Goal: Find contact information: Find contact information

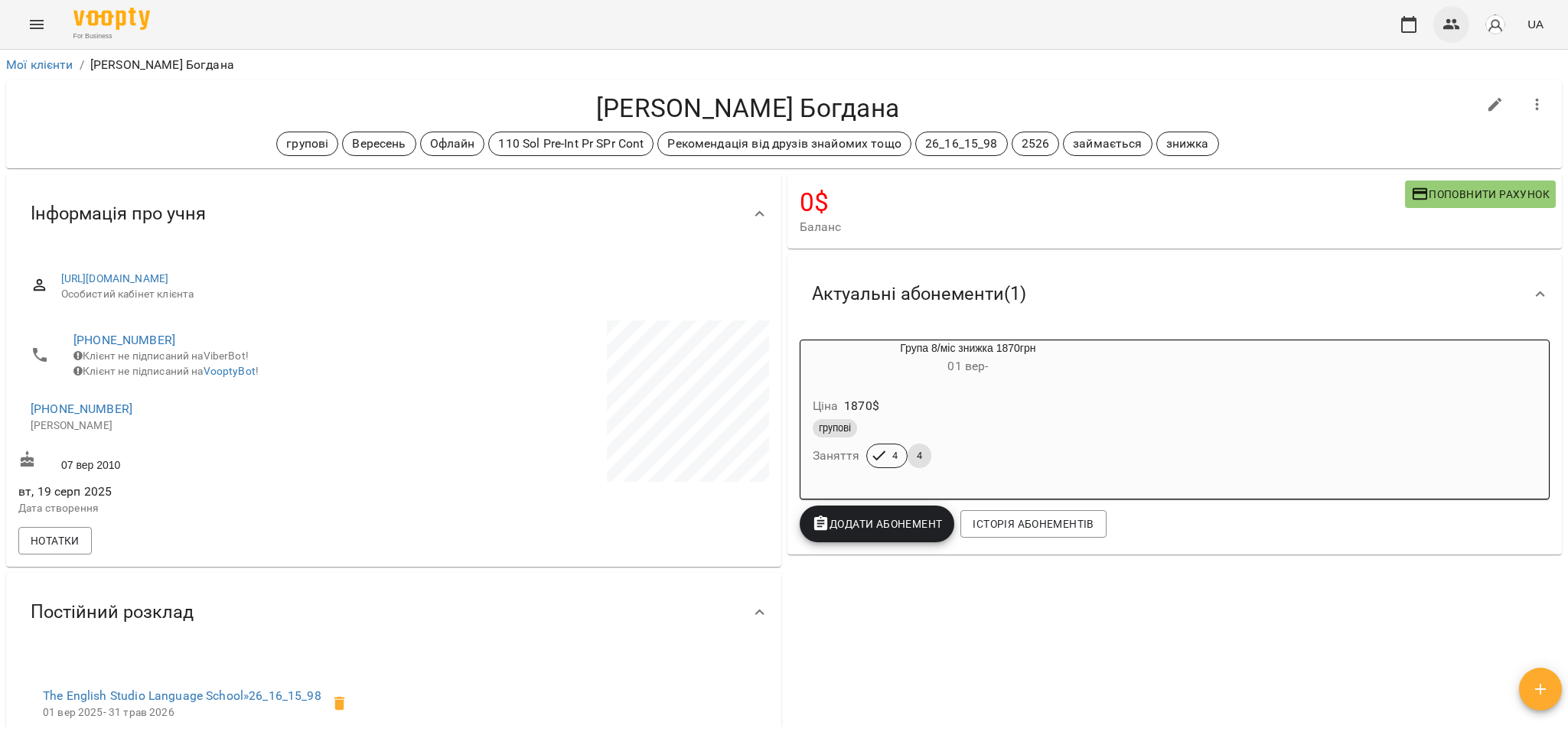
click at [1440, 17] on button "button" at bounding box center [1452, 24] width 37 height 37
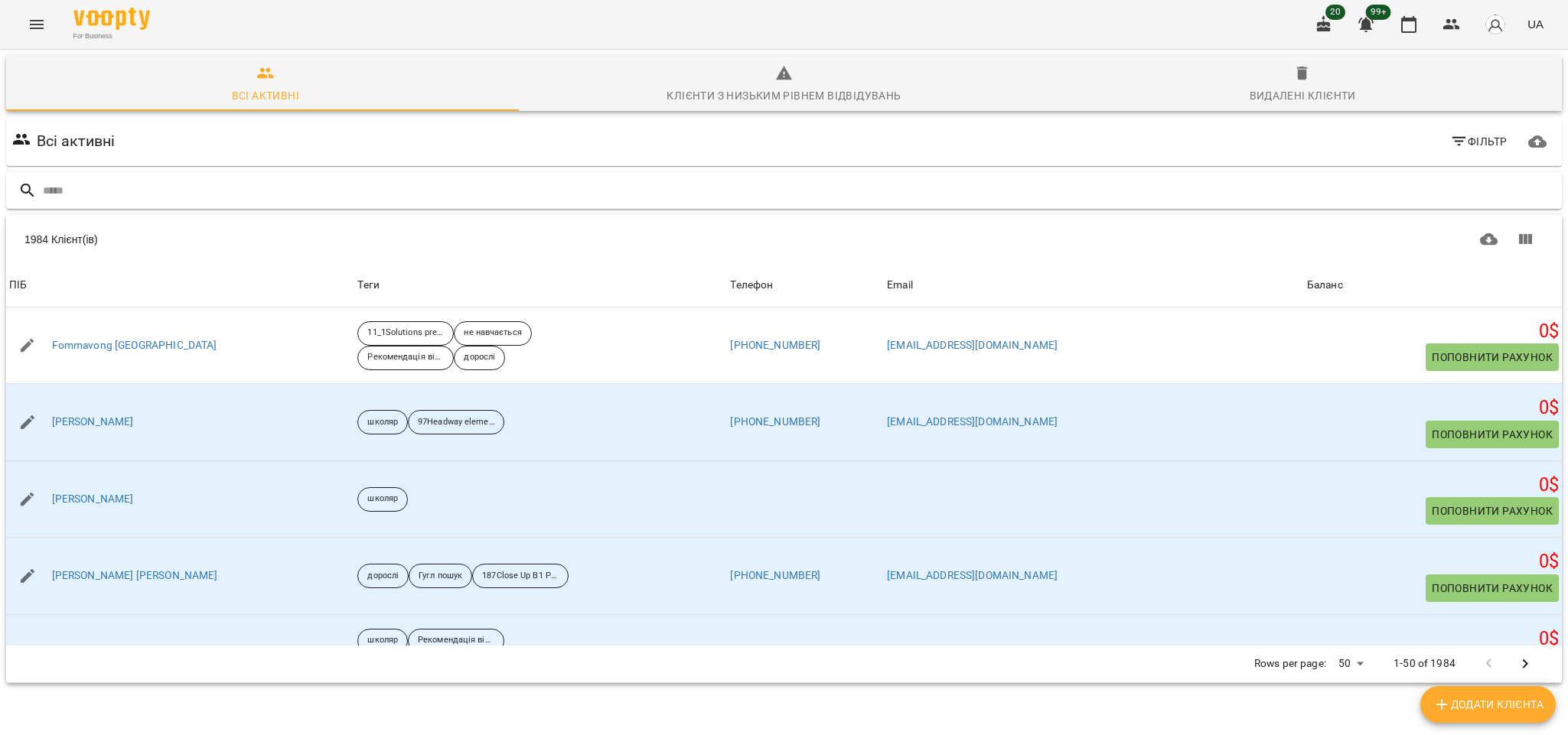
click at [193, 175] on div at bounding box center [784, 191] width 1556 height 37
click at [177, 178] on input "text" at bounding box center [800, 191] width 1513 height 25
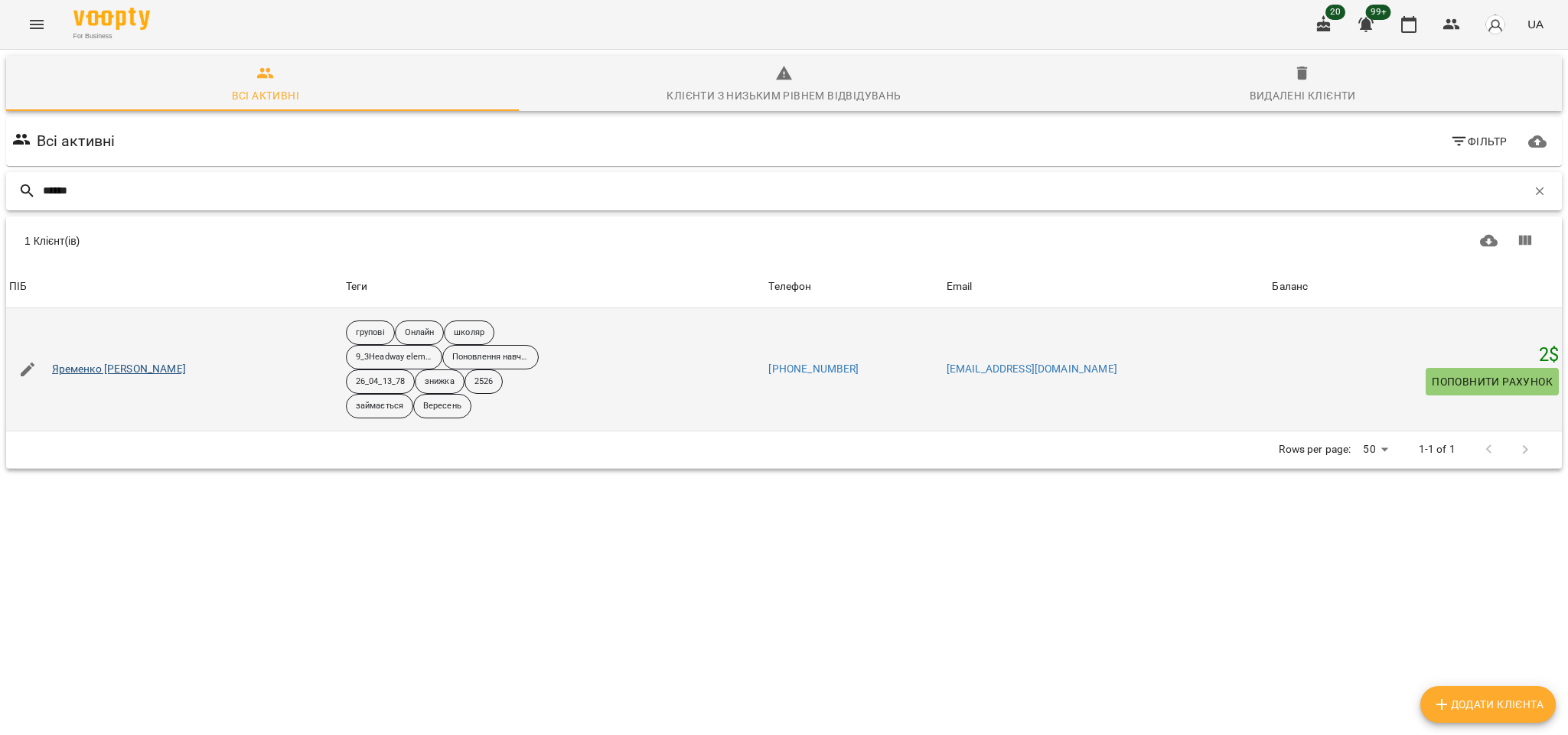
type input "******"
click at [111, 372] on link "Яременко [PERSON_NAME]" at bounding box center [118, 370] width 134 height 16
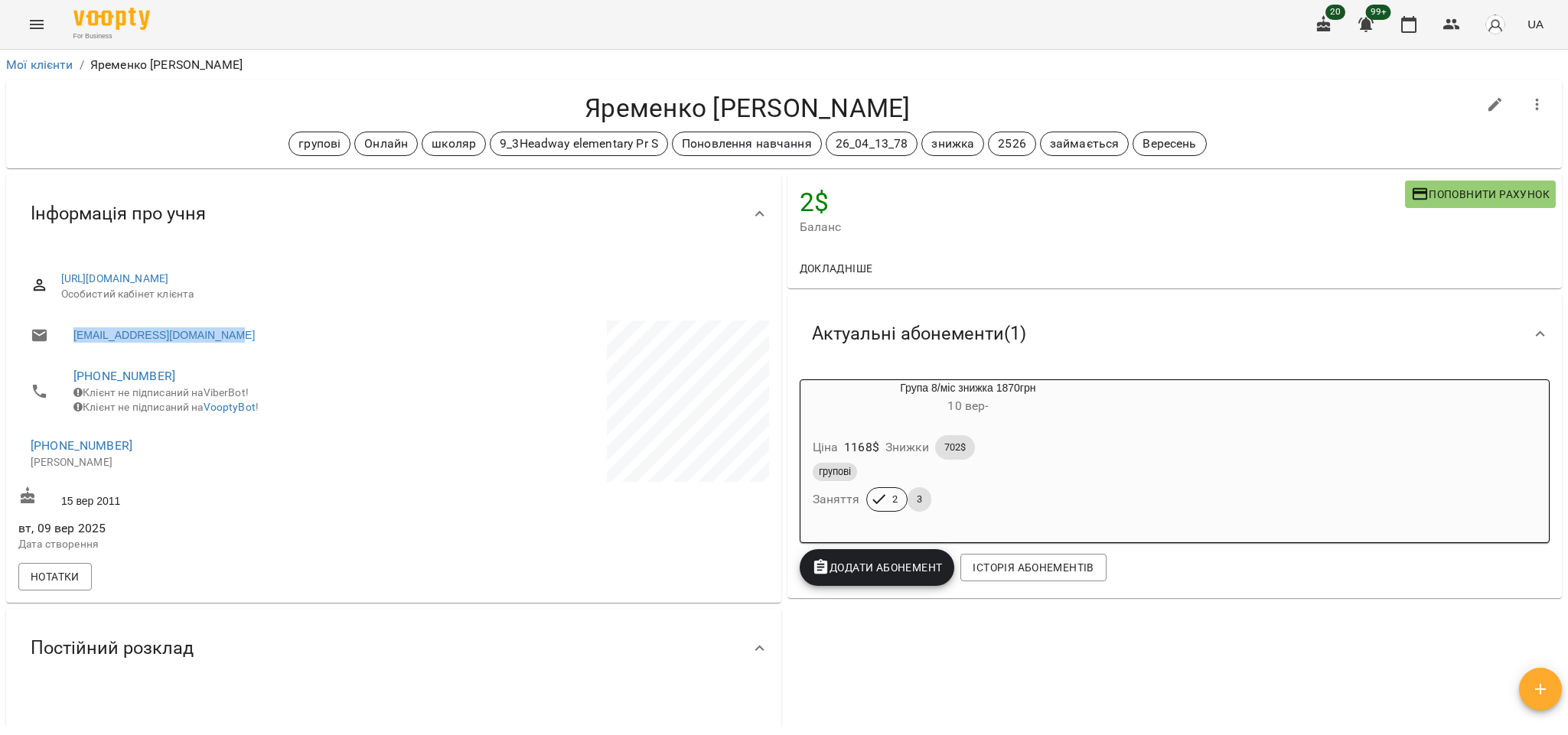
drag, startPoint x: 266, startPoint y: 328, endPoint x: 65, endPoint y: 335, distance: 201.1
click at [65, 335] on li "[EMAIL_ADDRESS][DOMAIN_NAME]" at bounding box center [205, 336] width 372 height 30
copy link "[EMAIL_ADDRESS][DOMAIN_NAME]"
